Goal: Information Seeking & Learning: Learn about a topic

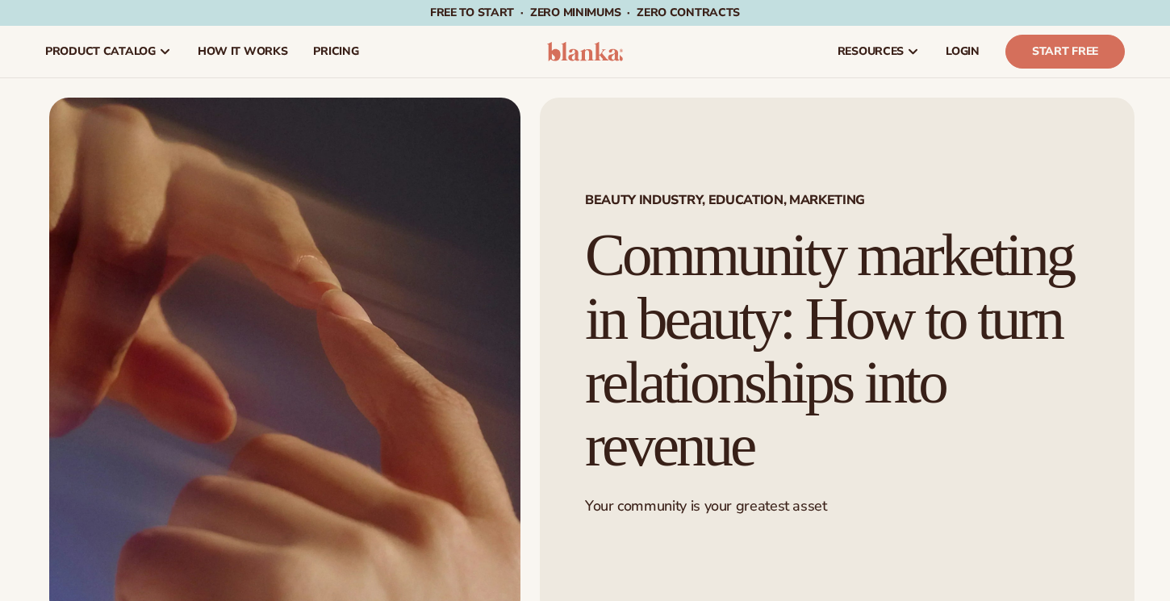
scroll to position [2, 0]
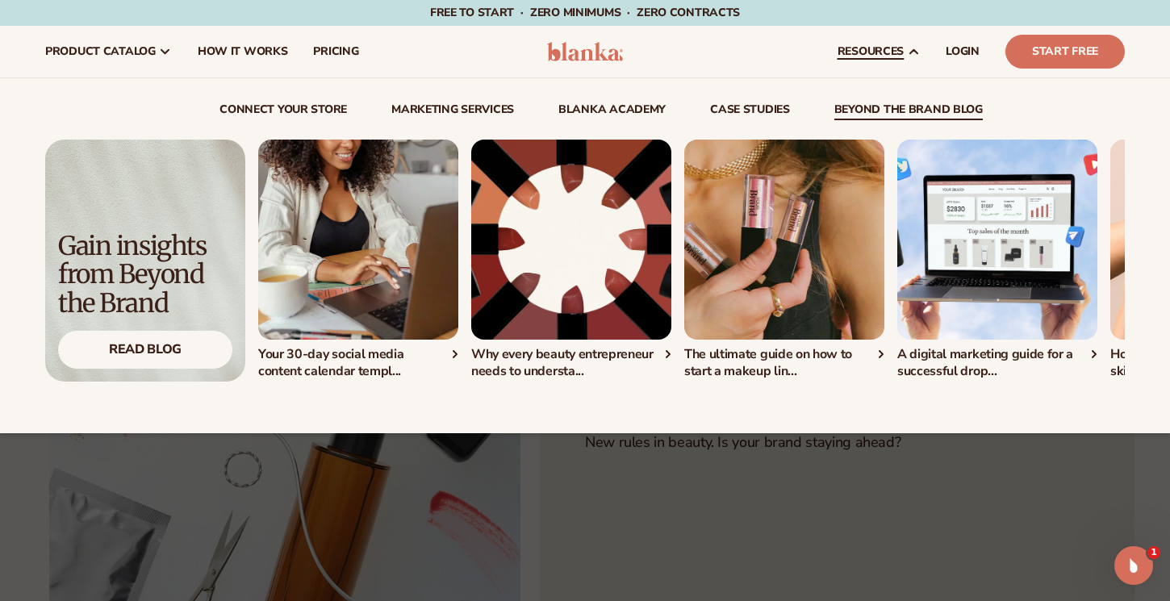
click at [904, 113] on link "beyond the brand blog" at bounding box center [908, 112] width 148 height 16
